Goal: Navigation & Orientation: Understand site structure

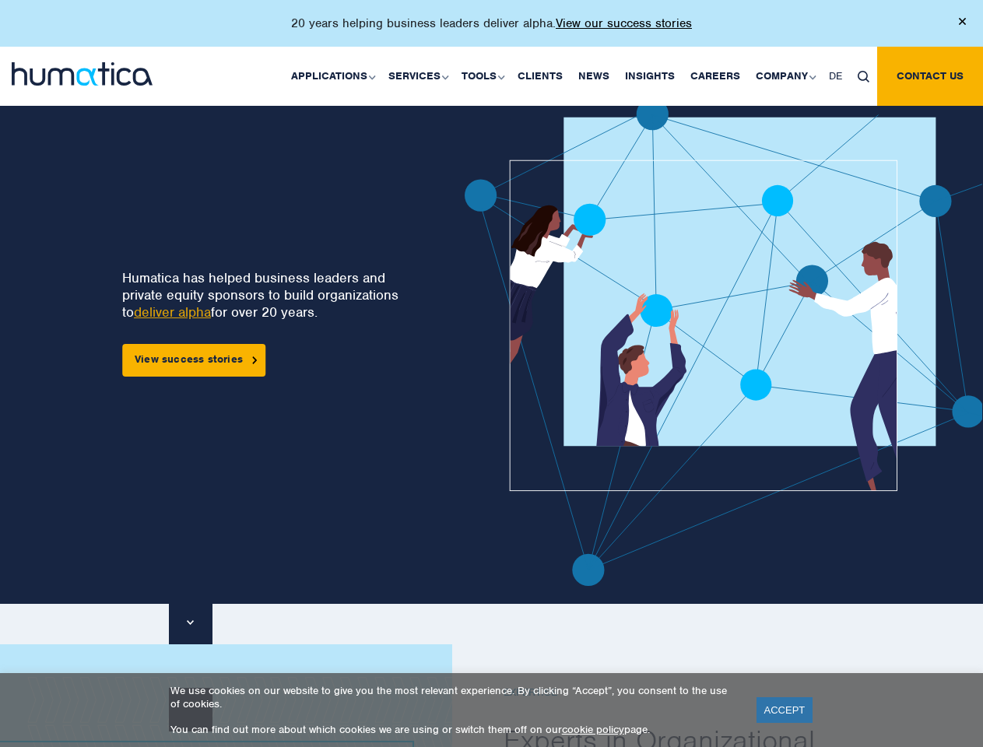
click at [491, 30] on p "20 years helping business leaders deliver alpha. View our success stories" at bounding box center [491, 24] width 401 height 16
click at [336, 75] on link "Applications" at bounding box center [331, 76] width 97 height 59
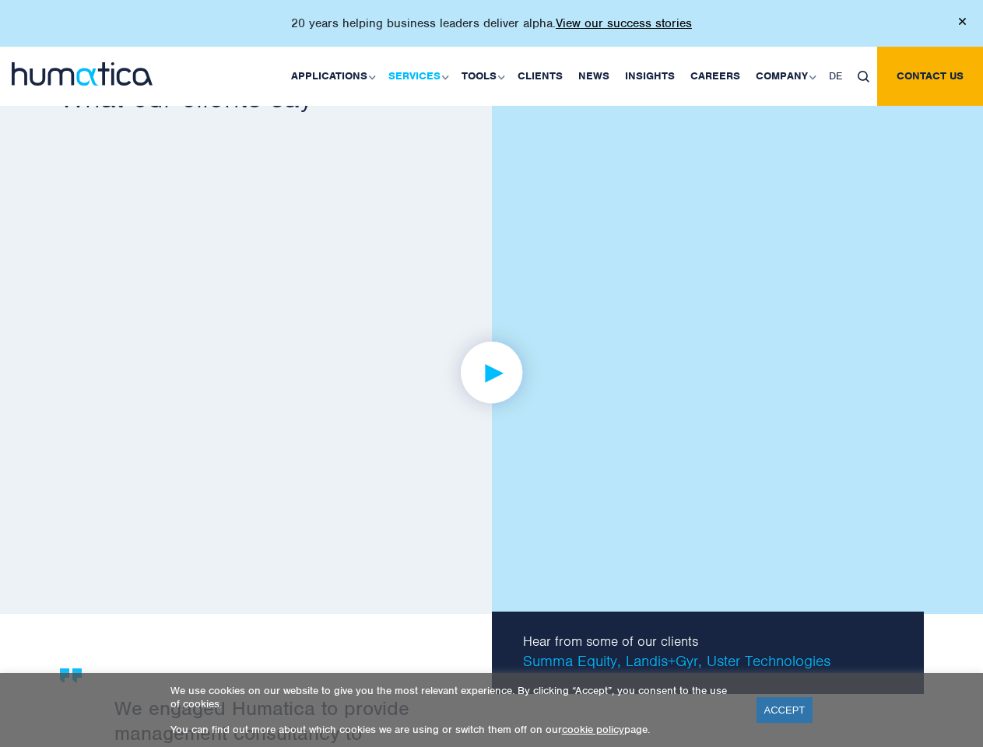
click at [420, 75] on link "Services" at bounding box center [416, 76] width 73 height 59
click at [485, 75] on link "Tools" at bounding box center [482, 76] width 56 height 59
click at [784, 75] on link "Company" at bounding box center [784, 76] width 73 height 59
